Goal: Check status: Check status

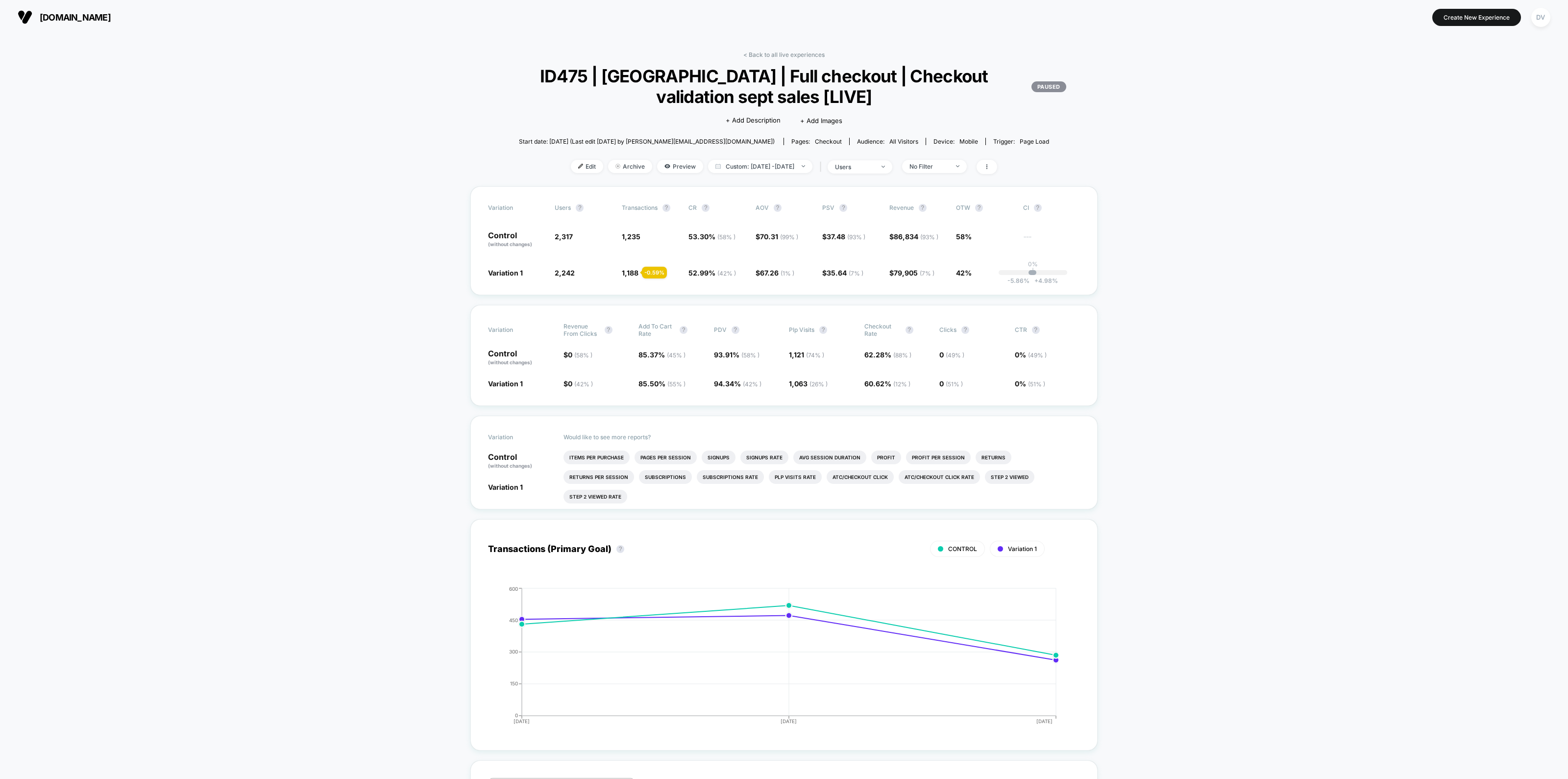
click at [1536, 22] on div "DV" at bounding box center [1541, 17] width 19 height 19
click at [1464, 81] on span "Connected Stores" at bounding box center [1521, 84] width 195 height 7
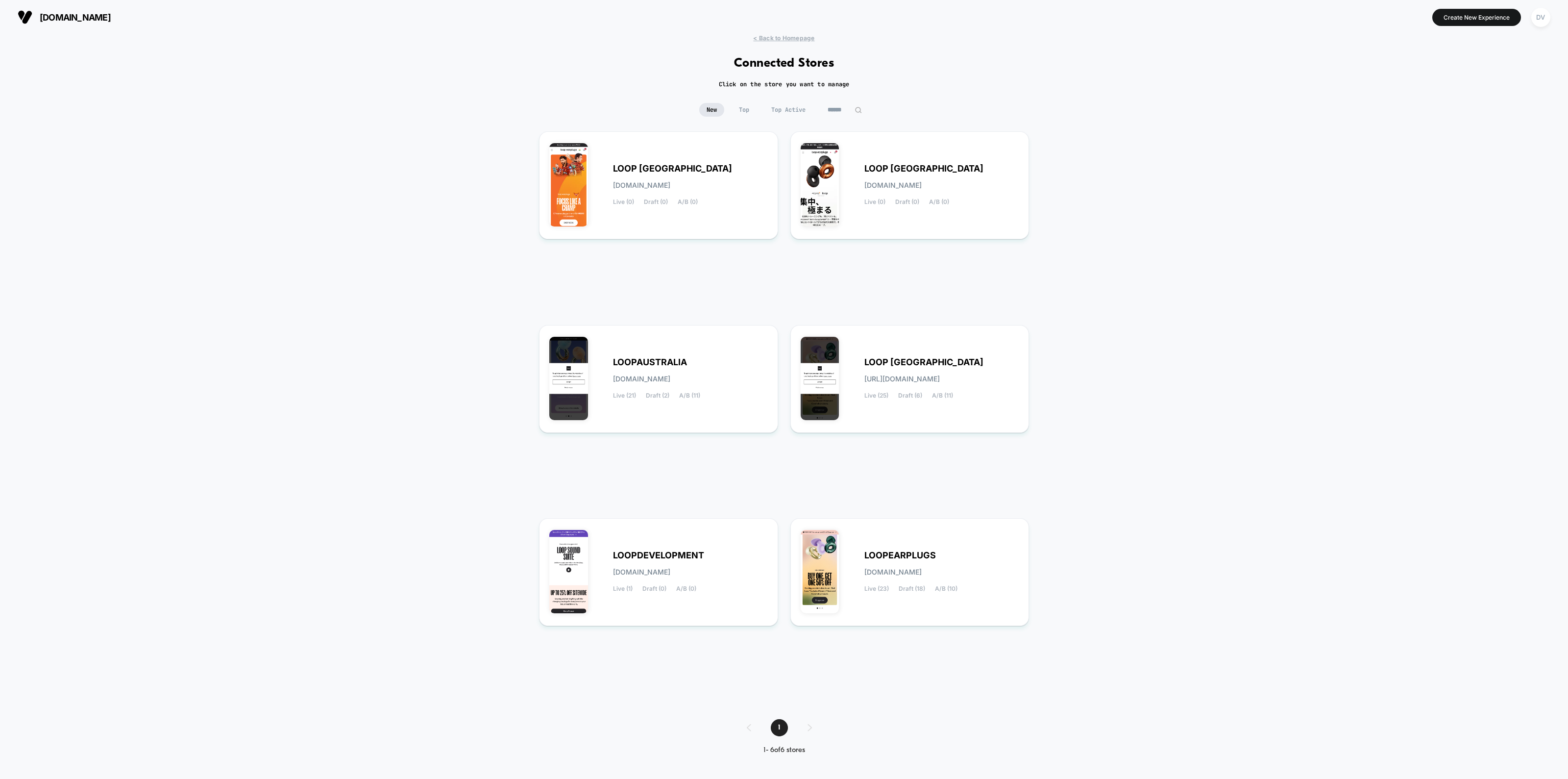
click at [667, 361] on span "LOOPAUSTRALIA" at bounding box center [649, 362] width 74 height 7
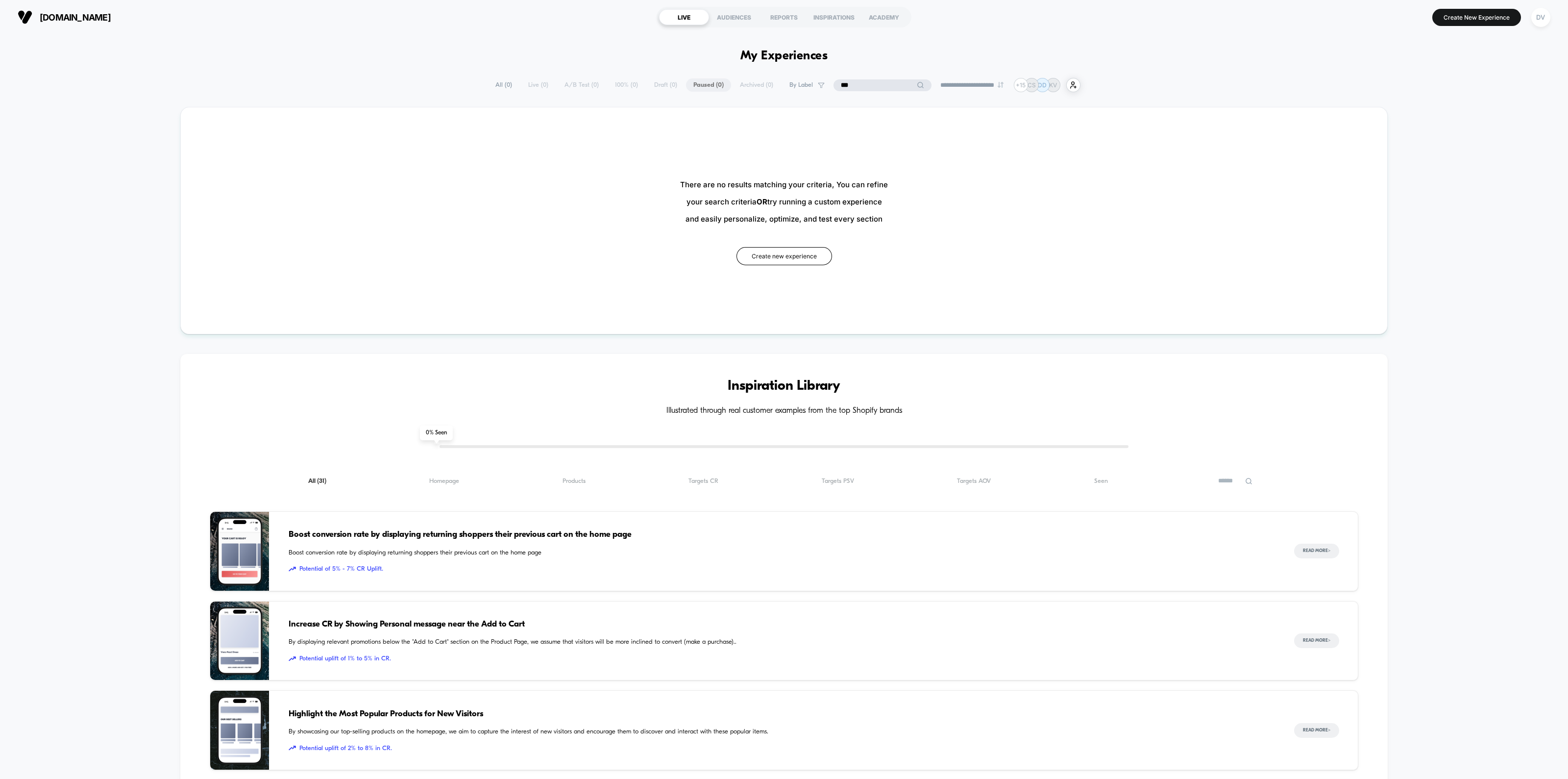
click at [878, 91] on input "***" at bounding box center [882, 85] width 98 height 12
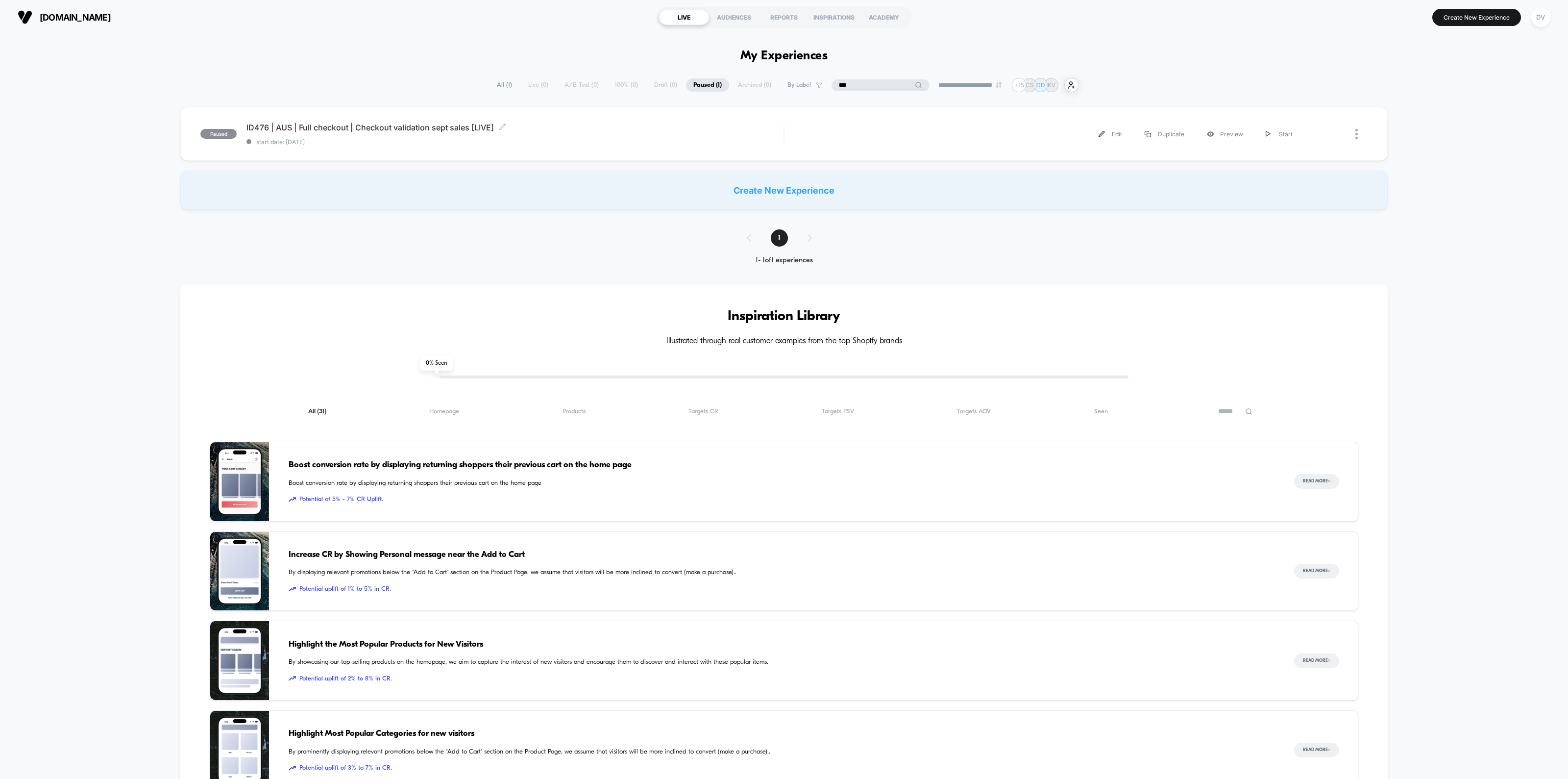
type input "***"
click at [455, 134] on div "ID476 | AUS | Full checkout | Checkout validation sept sales [LIVE] Click to ed…" at bounding box center [515, 134] width 537 height 23
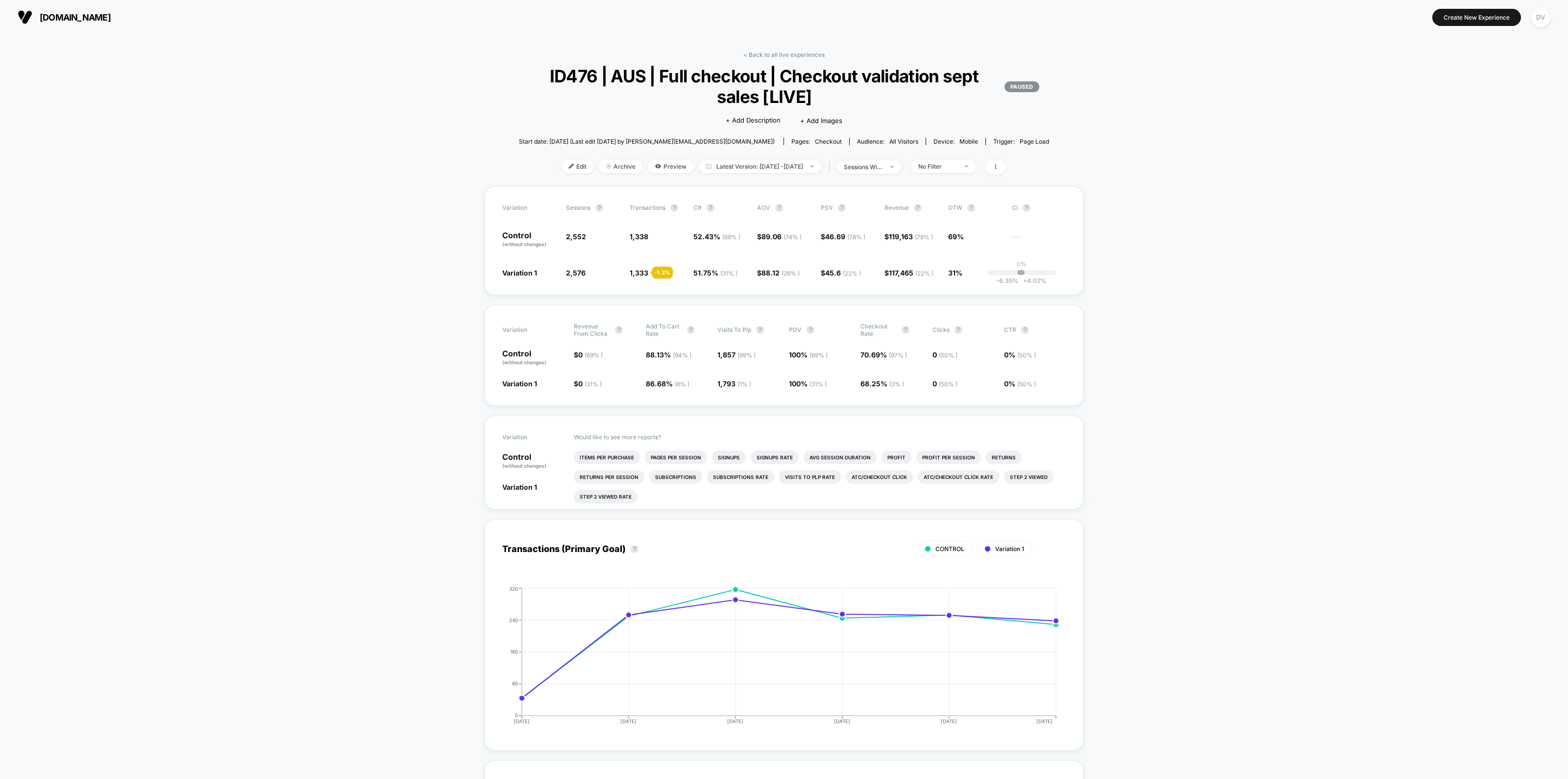
click at [779, 164] on span "Latest Version: [DATE] - [DATE]" at bounding box center [760, 167] width 123 height 13
click at [688, 285] on div "Latest Version (12 days) [DATE] [DATE] Last Week Last Month Custom Range" at bounding box center [722, 243] width 89 height 112
click at [688, 293] on button "Custom Range" at bounding box center [703, 289] width 51 height 9
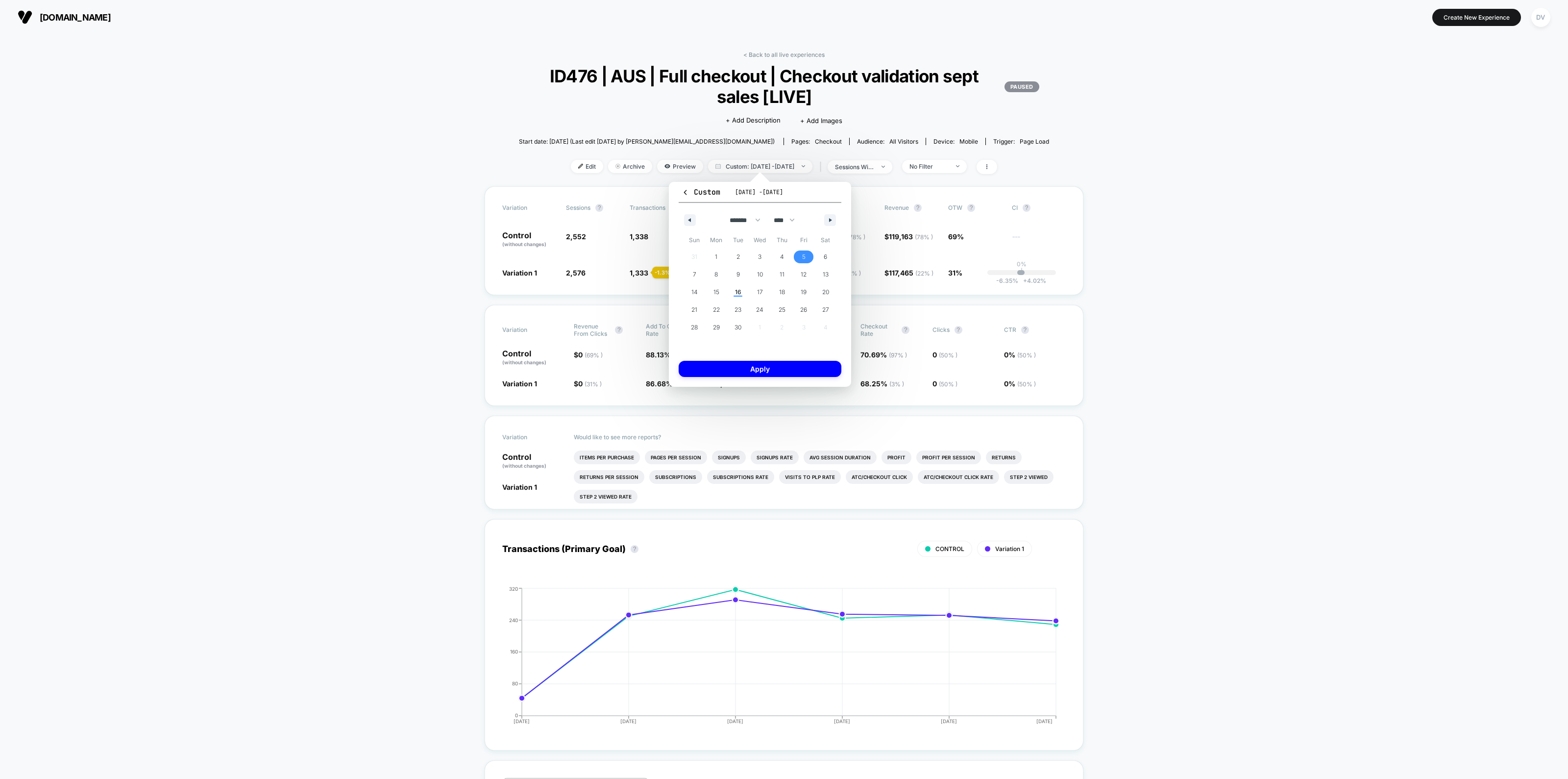
click at [806, 258] on span "5" at bounding box center [803, 256] width 22 height 12
click at [761, 272] on span "10" at bounding box center [760, 274] width 6 height 17
click at [767, 368] on button "Apply" at bounding box center [760, 369] width 162 height 17
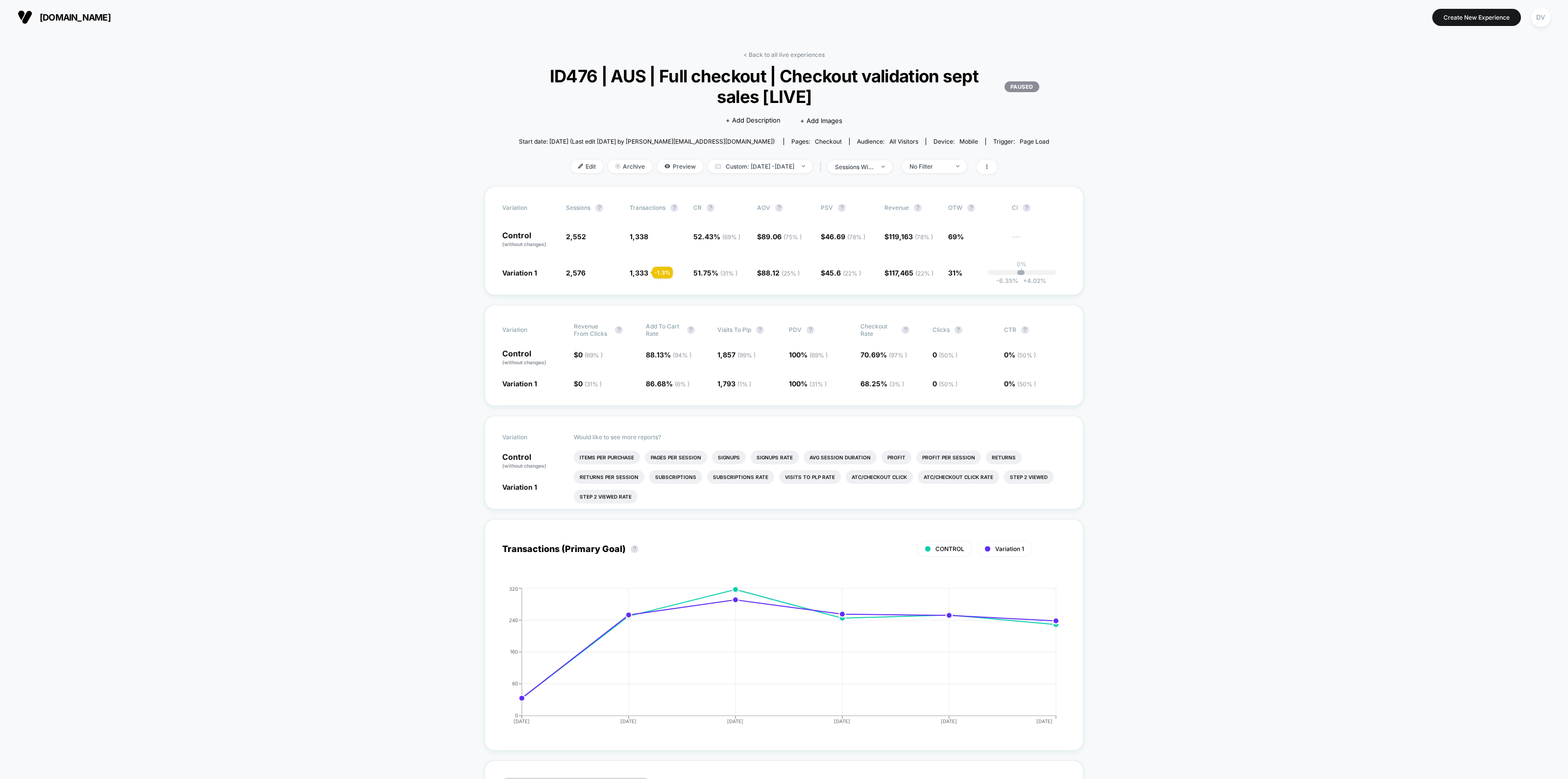
click at [865, 167] on div "sessions with impression" at bounding box center [854, 167] width 39 height 7
click at [833, 242] on span "Users" at bounding box center [837, 243] width 18 height 8
click at [856, 269] on button "Save" at bounding box center [870, 271] width 116 height 17
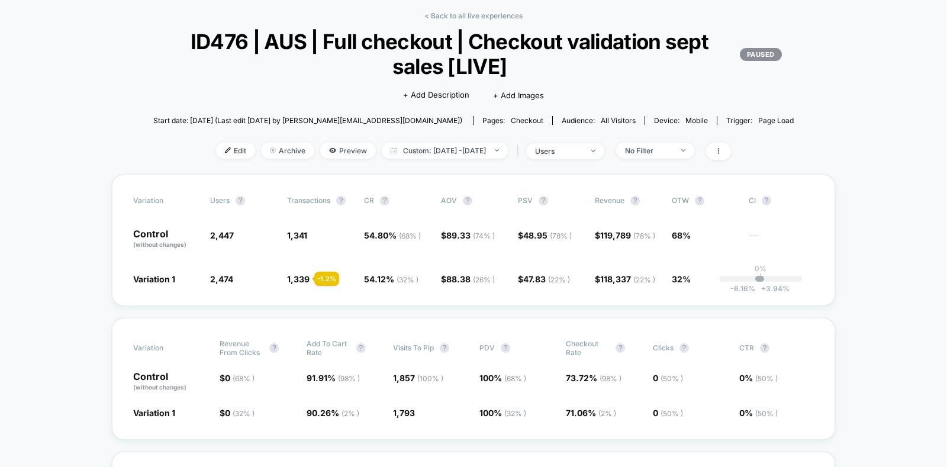
scroll to position [73, 0]
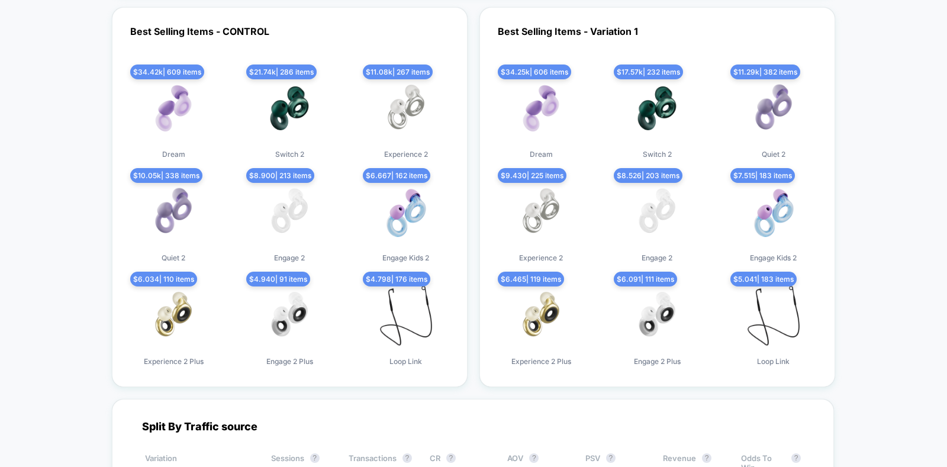
scroll to position [3771, 0]
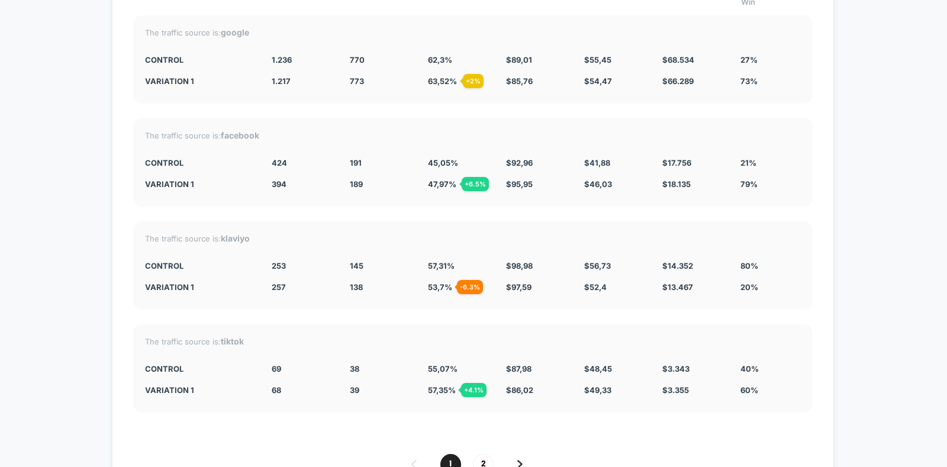
scroll to position [4289, 0]
